Goal: Task Accomplishment & Management: Manage account settings

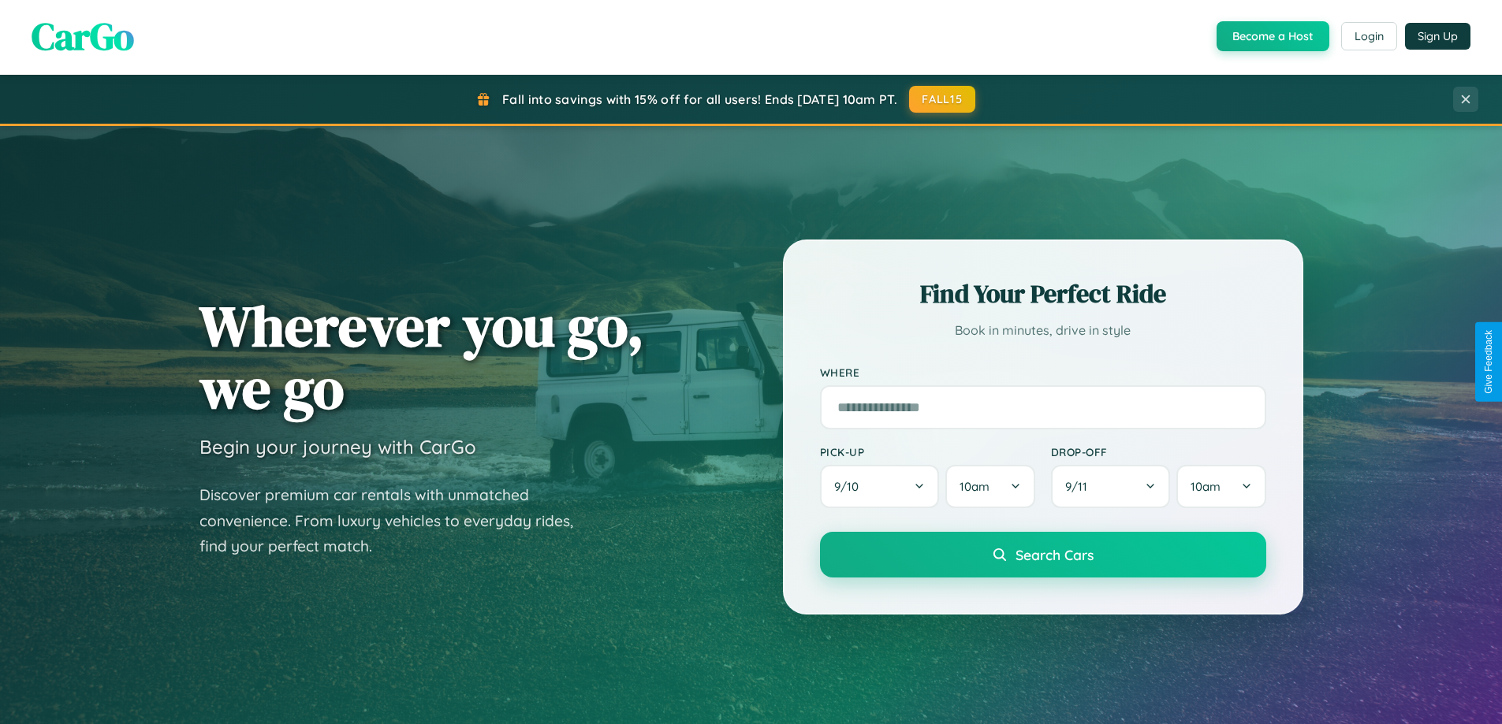
scroll to position [1085, 0]
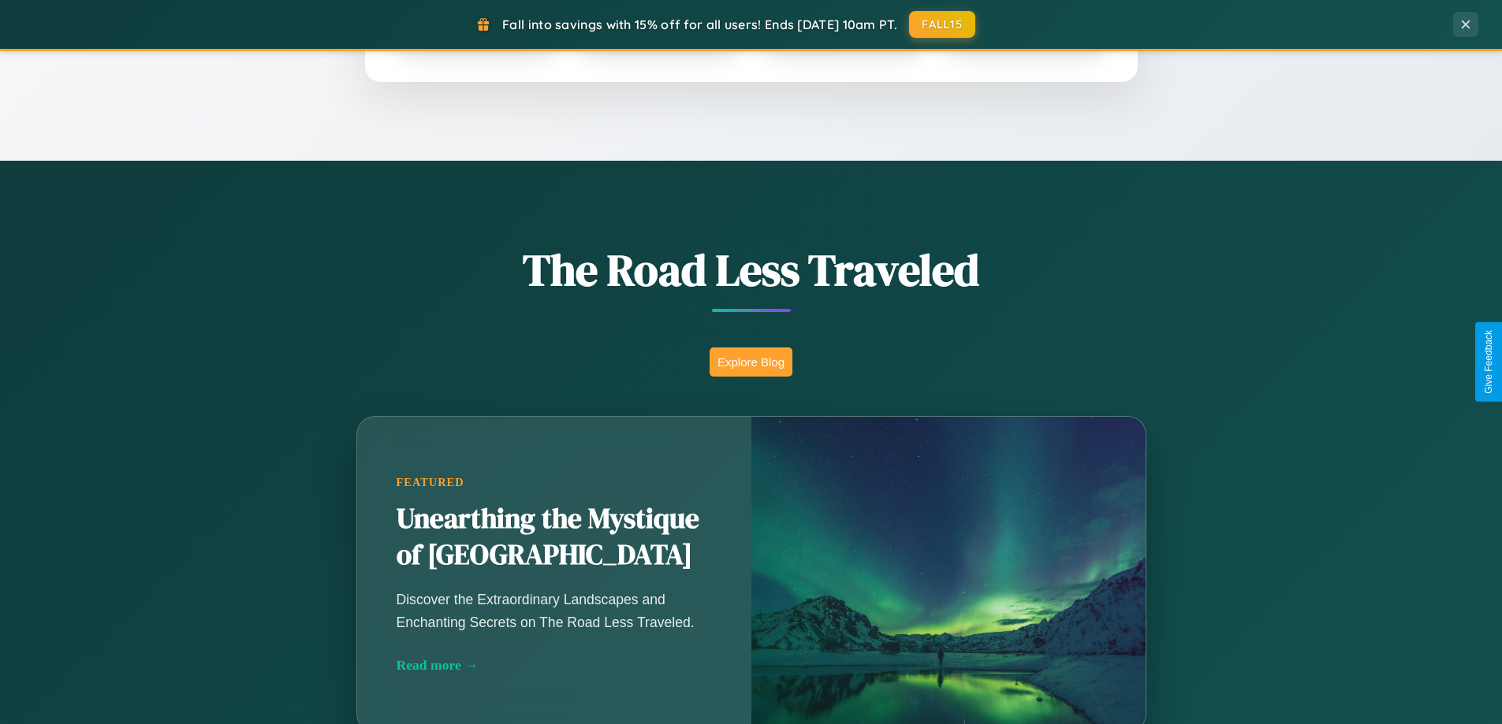
click at [750, 362] on button "Explore Blog" at bounding box center [750, 362] width 83 height 29
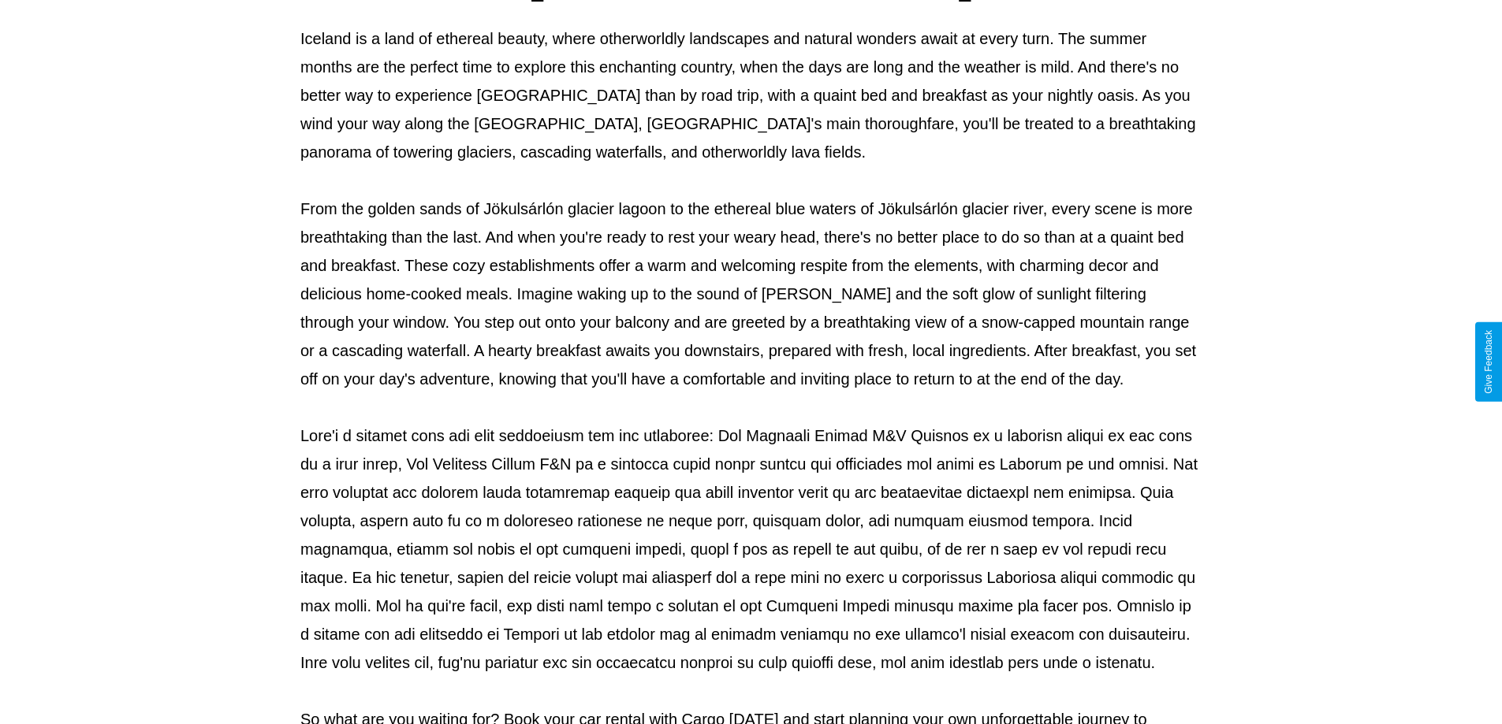
scroll to position [510, 0]
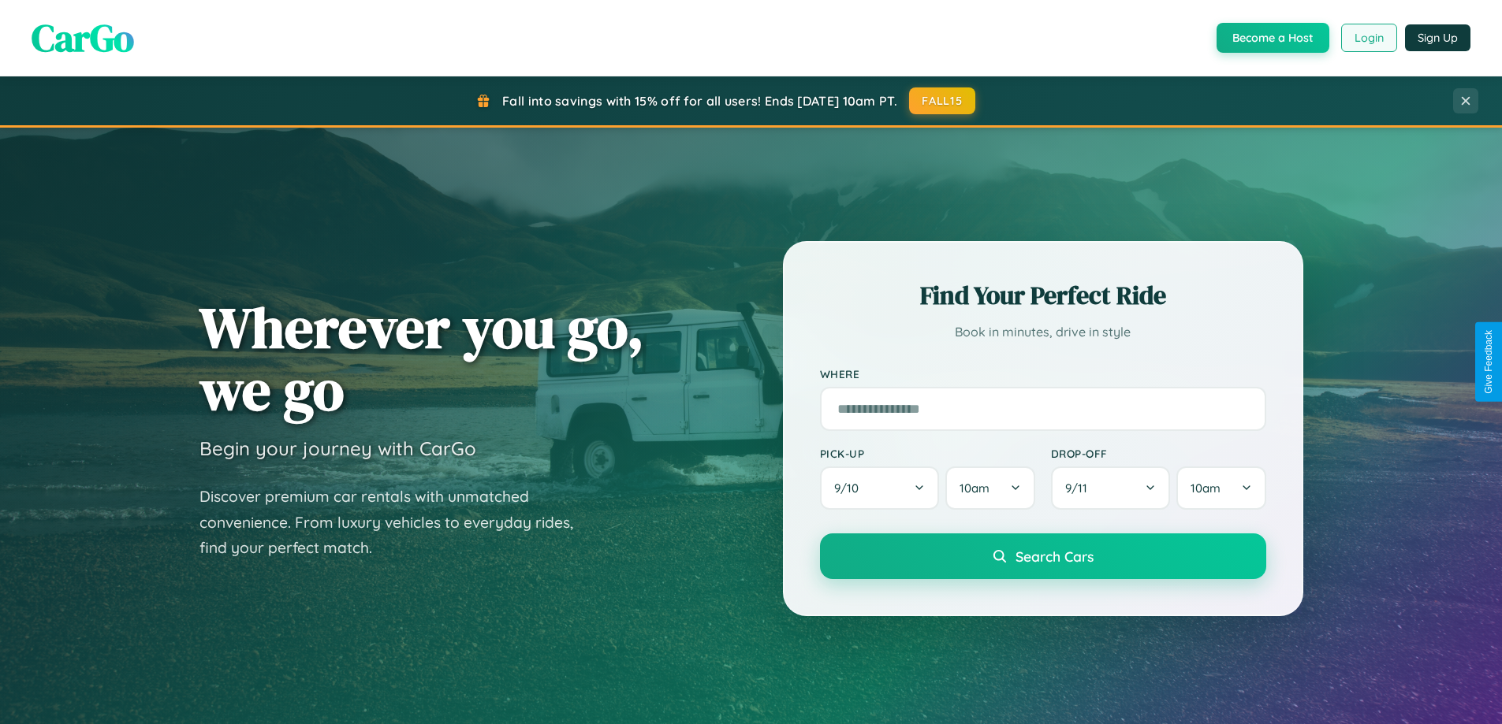
click at [1368, 38] on button "Login" at bounding box center [1369, 38] width 56 height 28
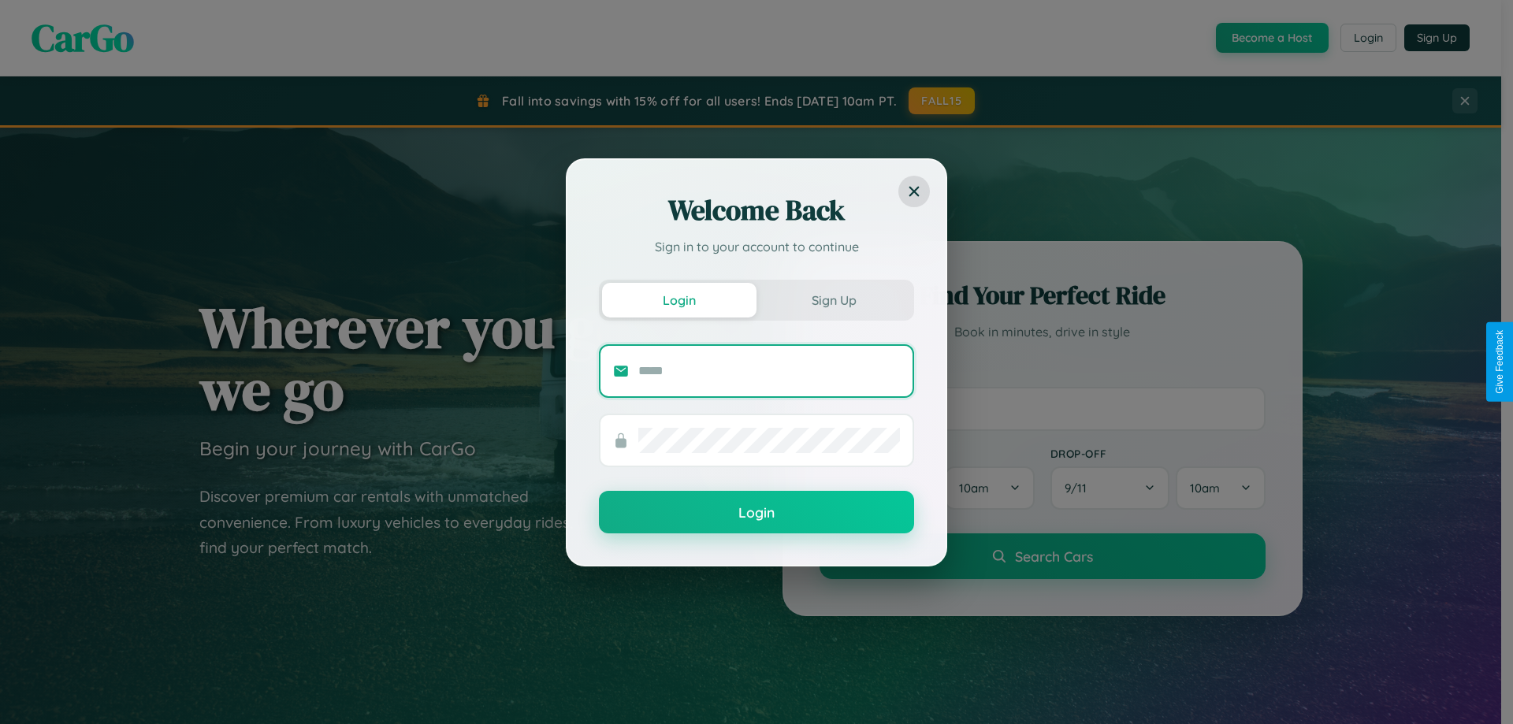
click at [769, 370] on input "text" at bounding box center [769, 371] width 262 height 25
type input "**********"
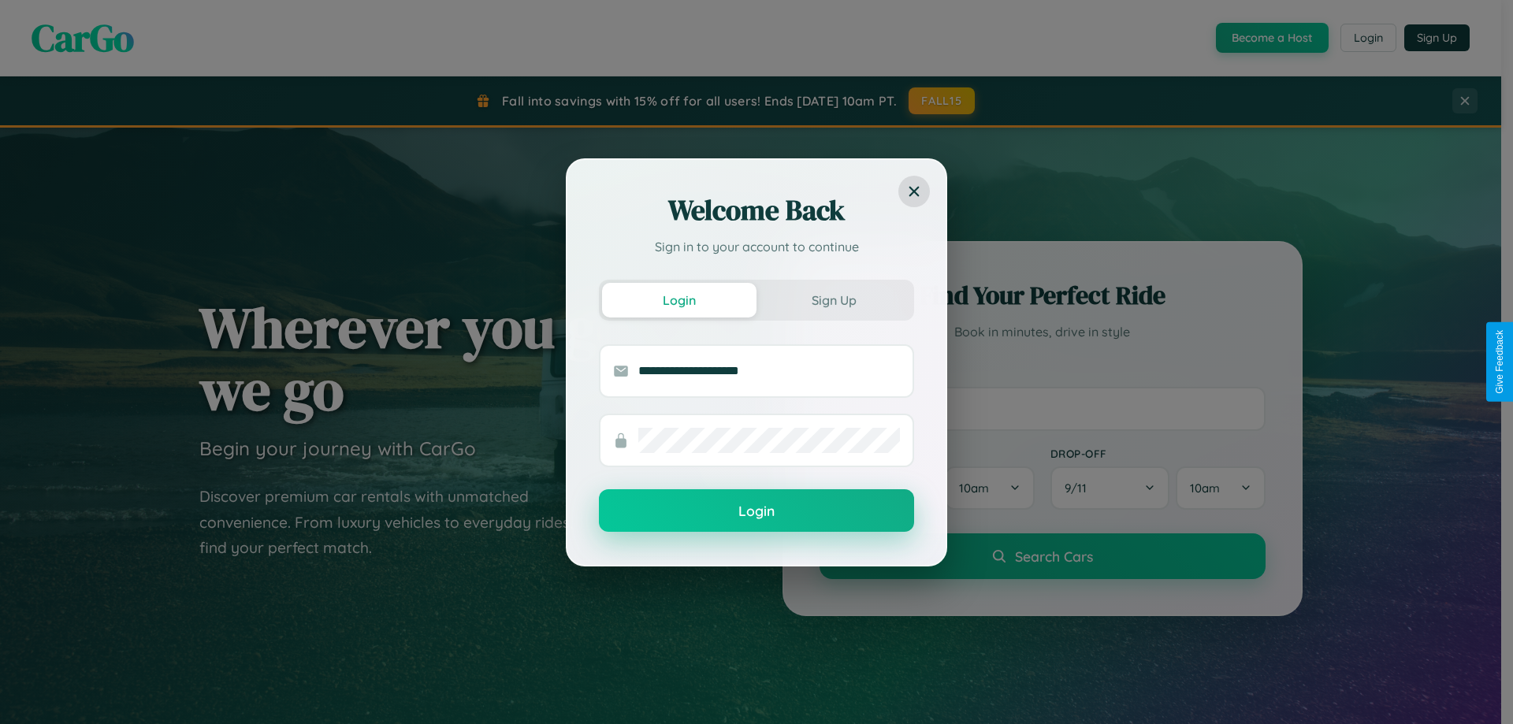
click at [757, 512] on button "Login" at bounding box center [756, 510] width 315 height 43
